Goal: Obtain resource: Obtain resource

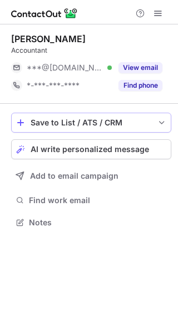
scroll to position [6, 6]
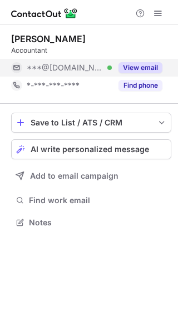
click at [132, 65] on button "View email" at bounding box center [140, 67] width 44 height 11
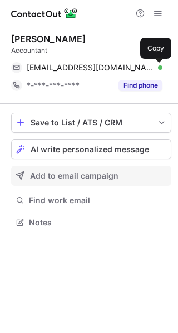
drag, startPoint x: 154, startPoint y: 68, endPoint x: 112, endPoint y: 172, distance: 111.3
click at [154, 68] on span at bounding box center [156, 67] width 9 height 9
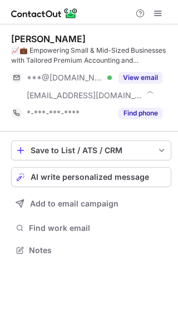
scroll to position [242, 178]
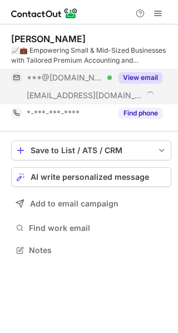
click at [120, 77] on button "View email" at bounding box center [140, 77] width 44 height 11
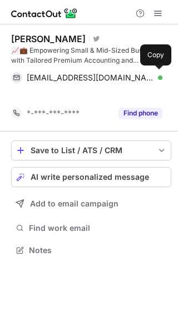
scroll to position [224, 178]
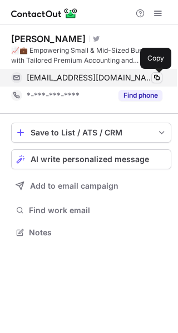
click at [155, 73] on span at bounding box center [156, 77] width 9 height 9
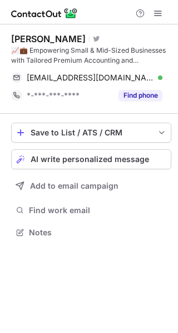
scroll to position [224, 178]
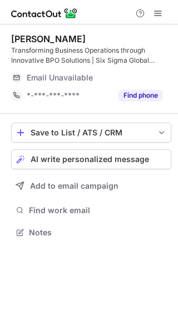
scroll to position [224, 178]
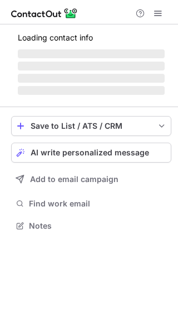
scroll to position [232, 178]
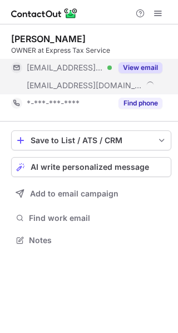
click at [127, 66] on button "View email" at bounding box center [140, 67] width 44 height 11
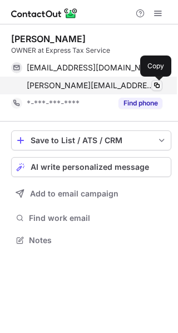
click at [153, 81] on span at bounding box center [156, 85] width 9 height 9
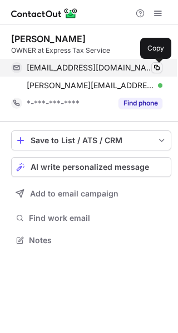
click at [155, 66] on span at bounding box center [156, 67] width 9 height 9
